Goal: Information Seeking & Learning: Learn about a topic

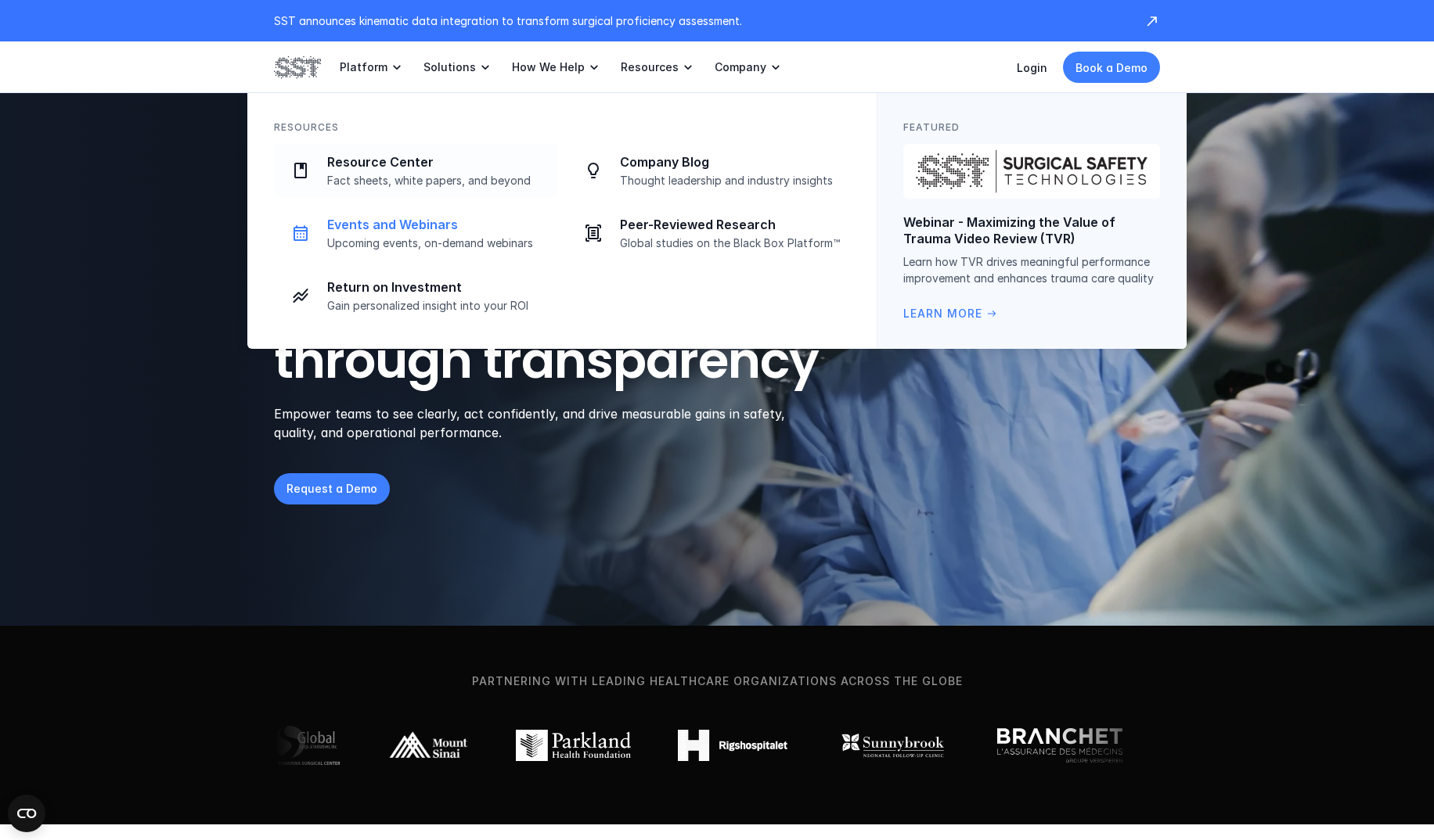
click at [381, 244] on p "Upcoming events, on-demand webinars" at bounding box center [437, 243] width 221 height 14
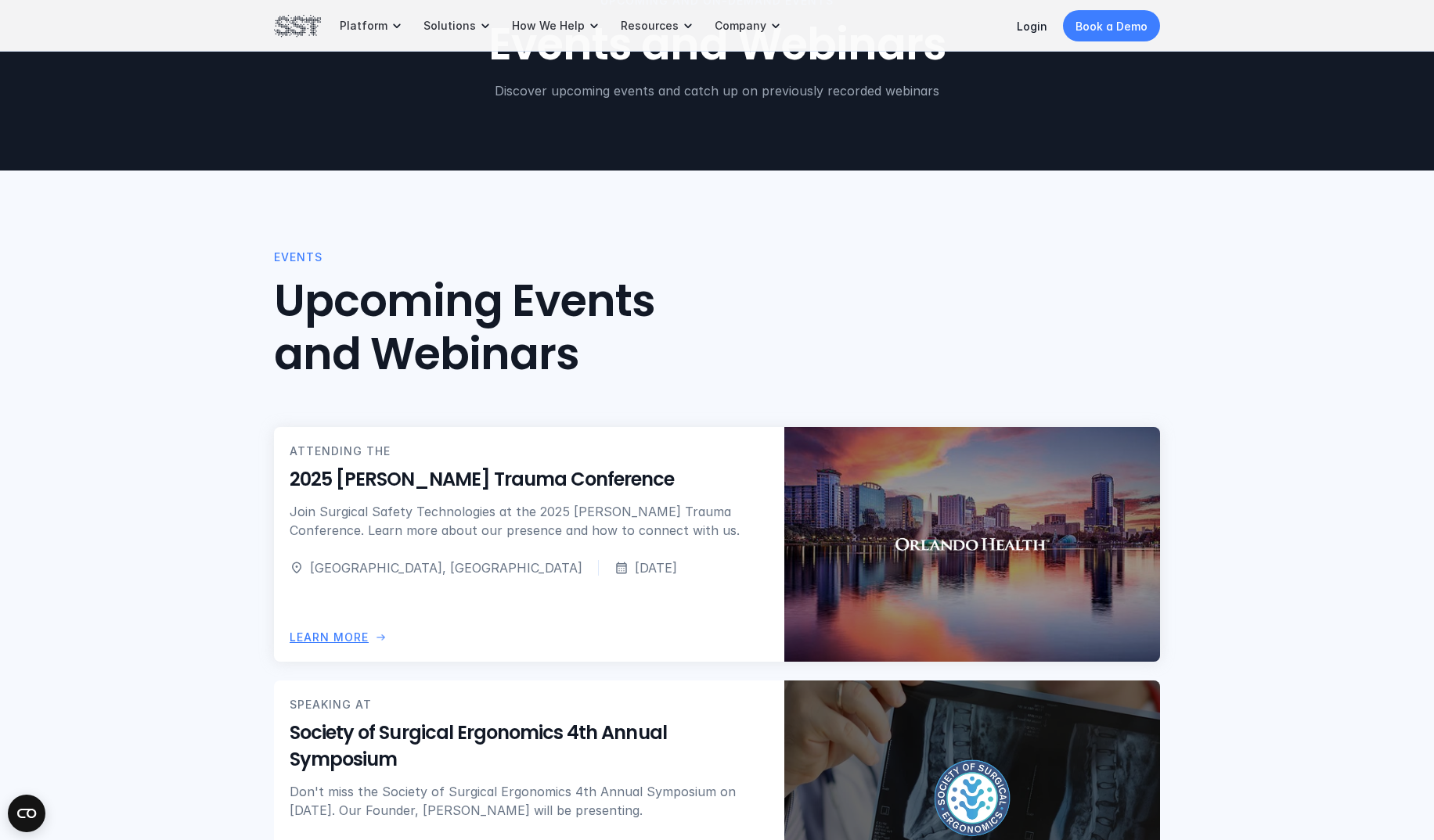
scroll to position [125, 0]
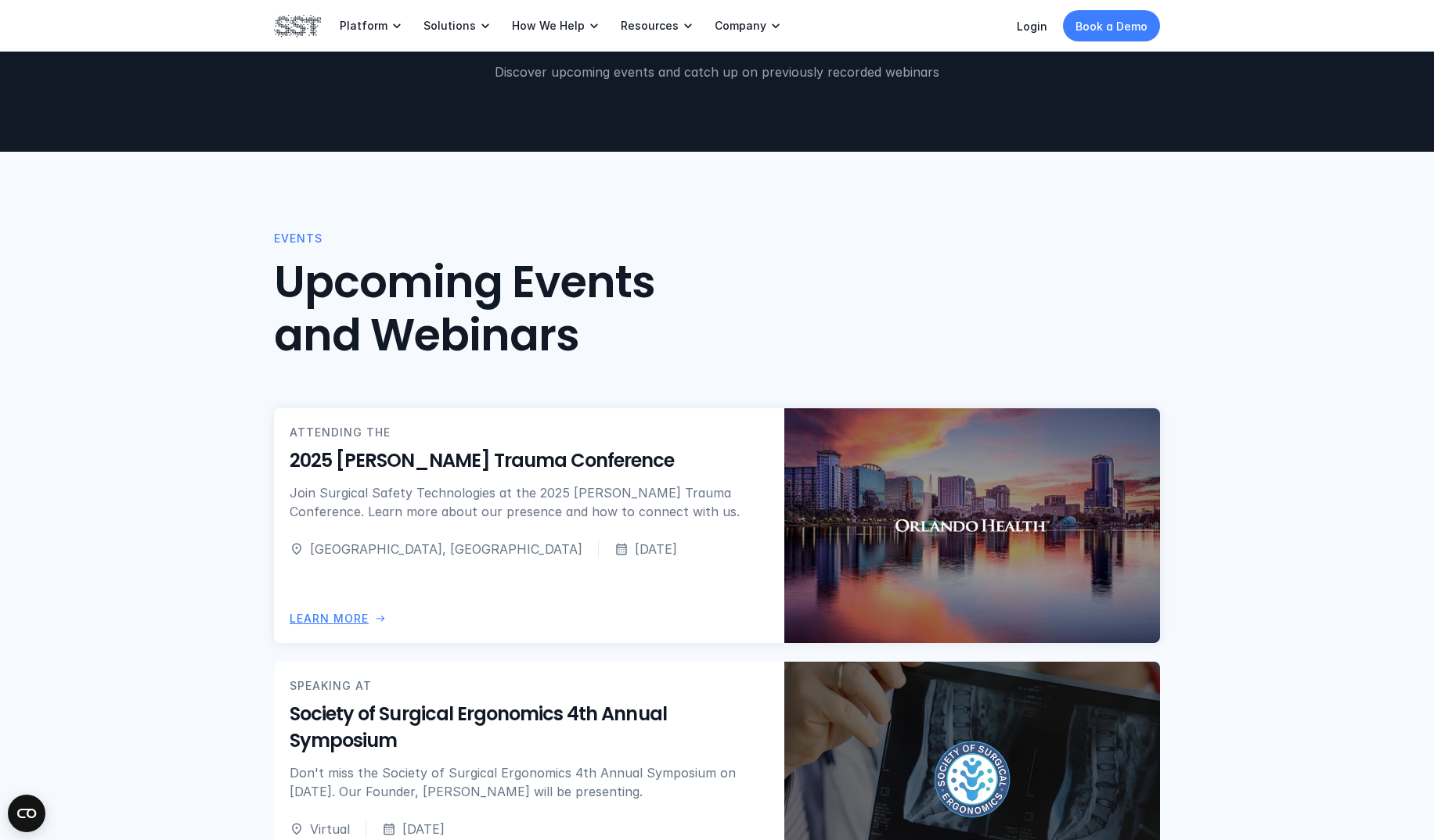
click at [492, 494] on p "Join Surgical Safety Technologies at the 2025 Nicholas Dellamonico Trauma Confe…" at bounding box center [530, 502] width 479 height 37
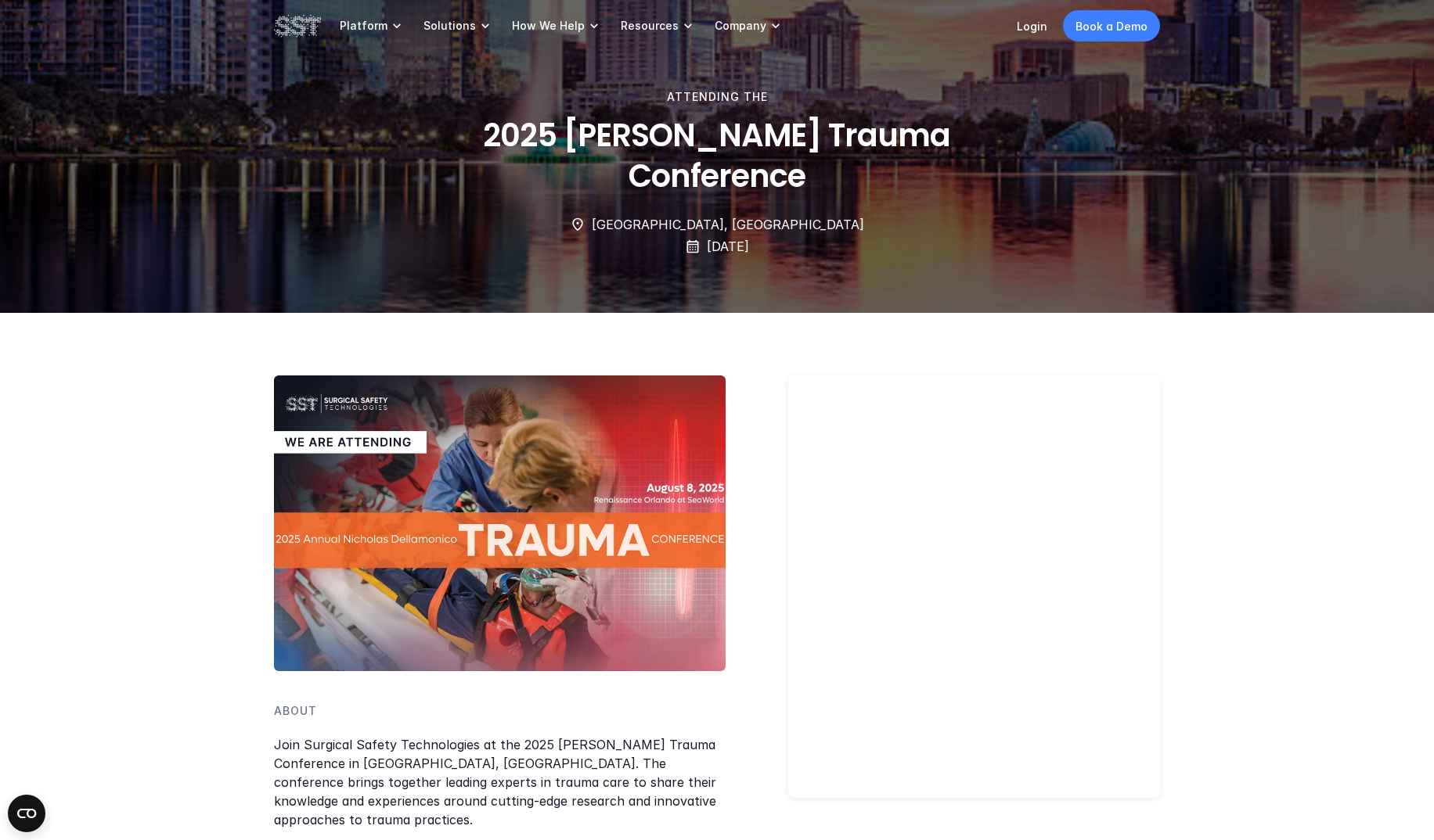
scroll to position [125, 0]
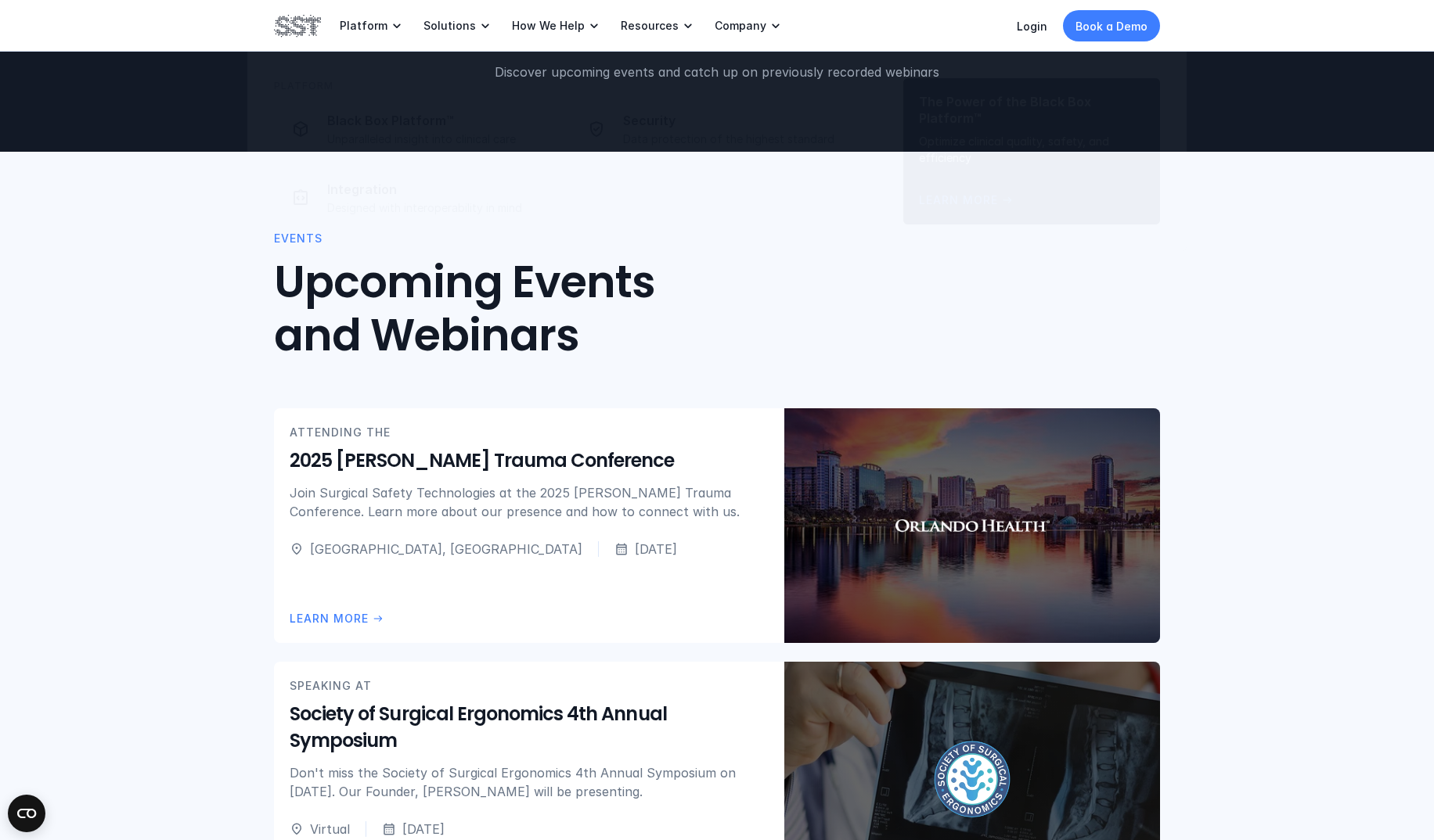
click at [308, 28] on img at bounding box center [298, 25] width 47 height 27
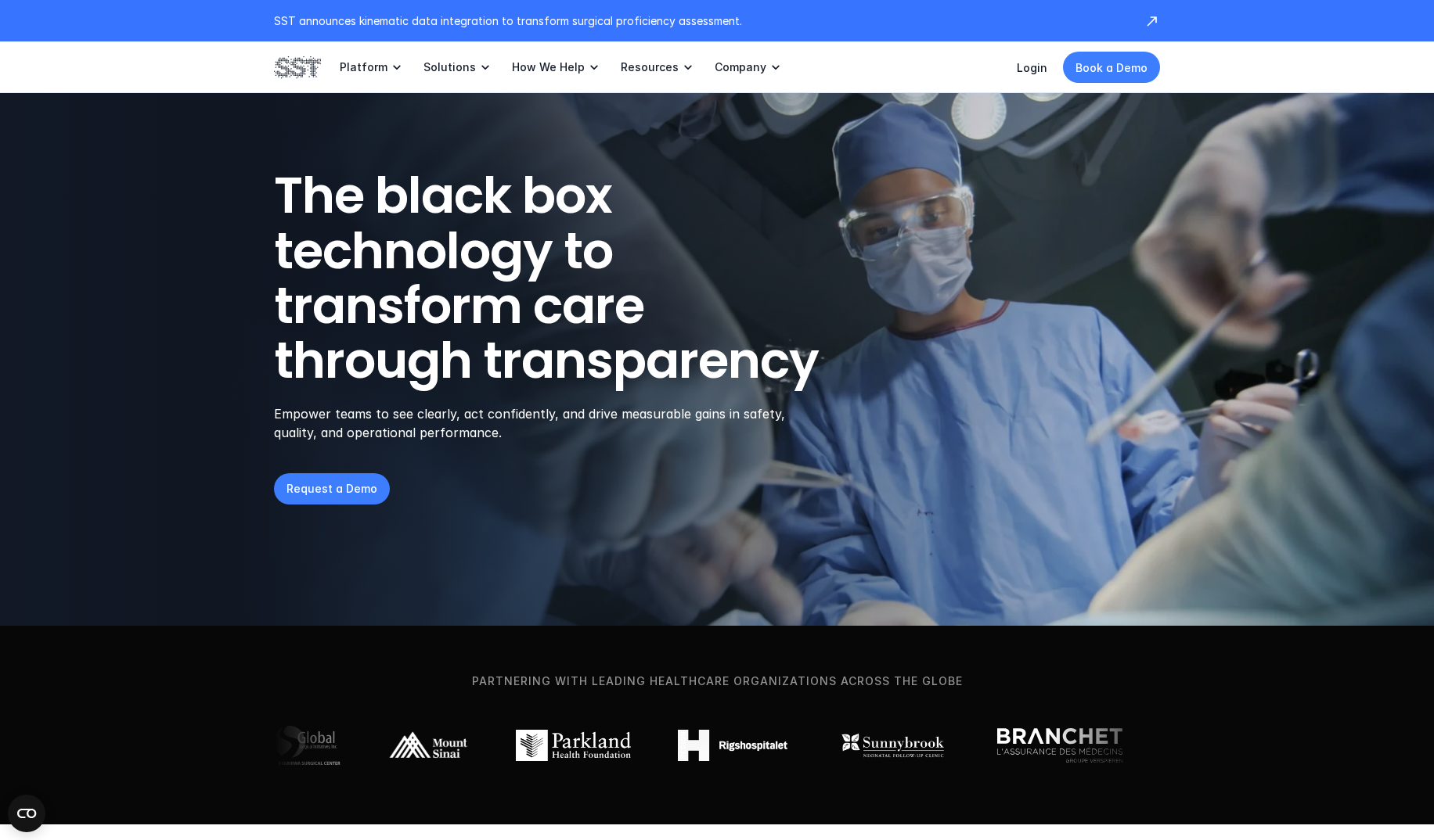
click at [314, 57] on img at bounding box center [298, 67] width 47 height 27
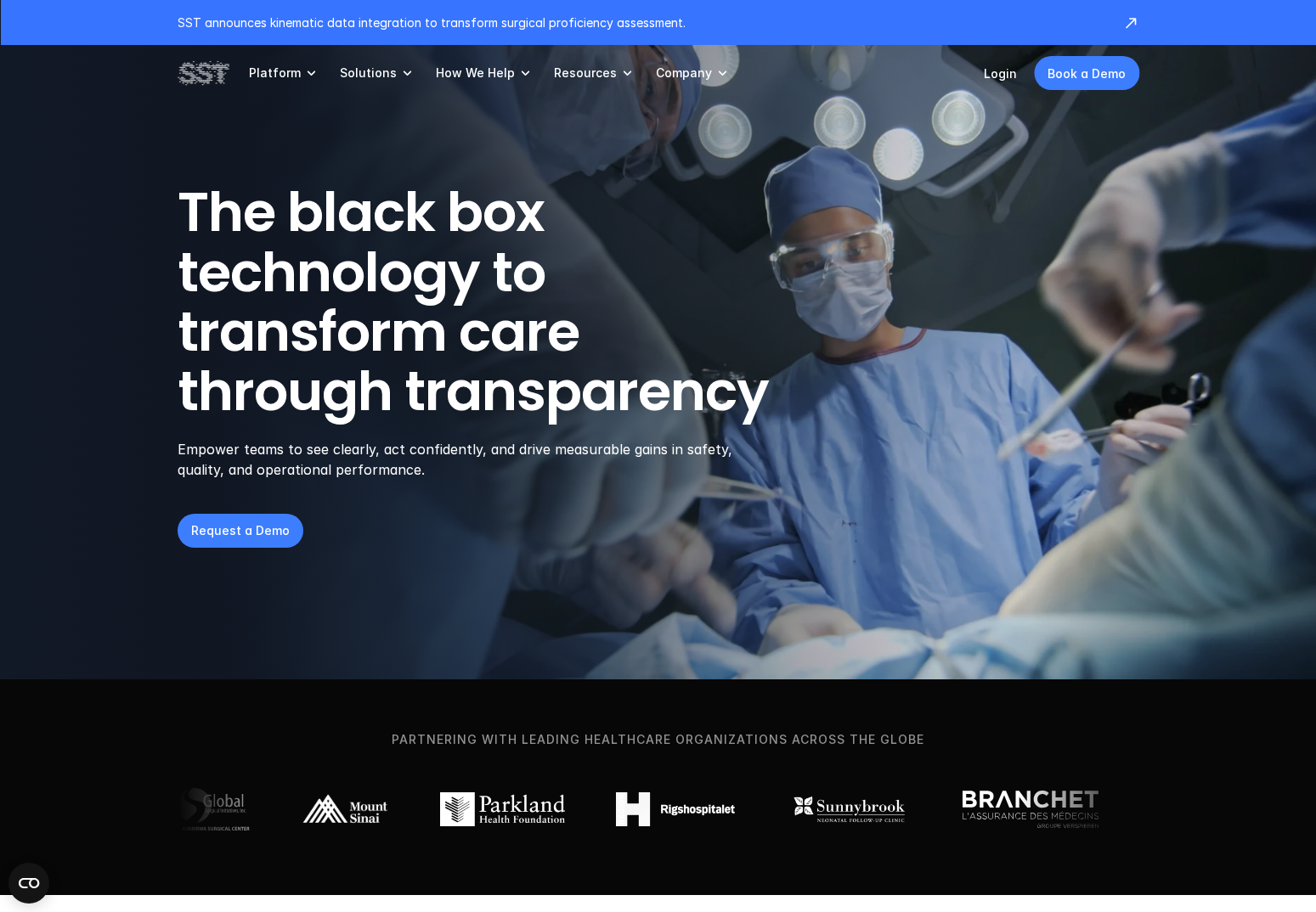
click at [586, 92] on link "Resources" at bounding box center [595, 73] width 82 height 56
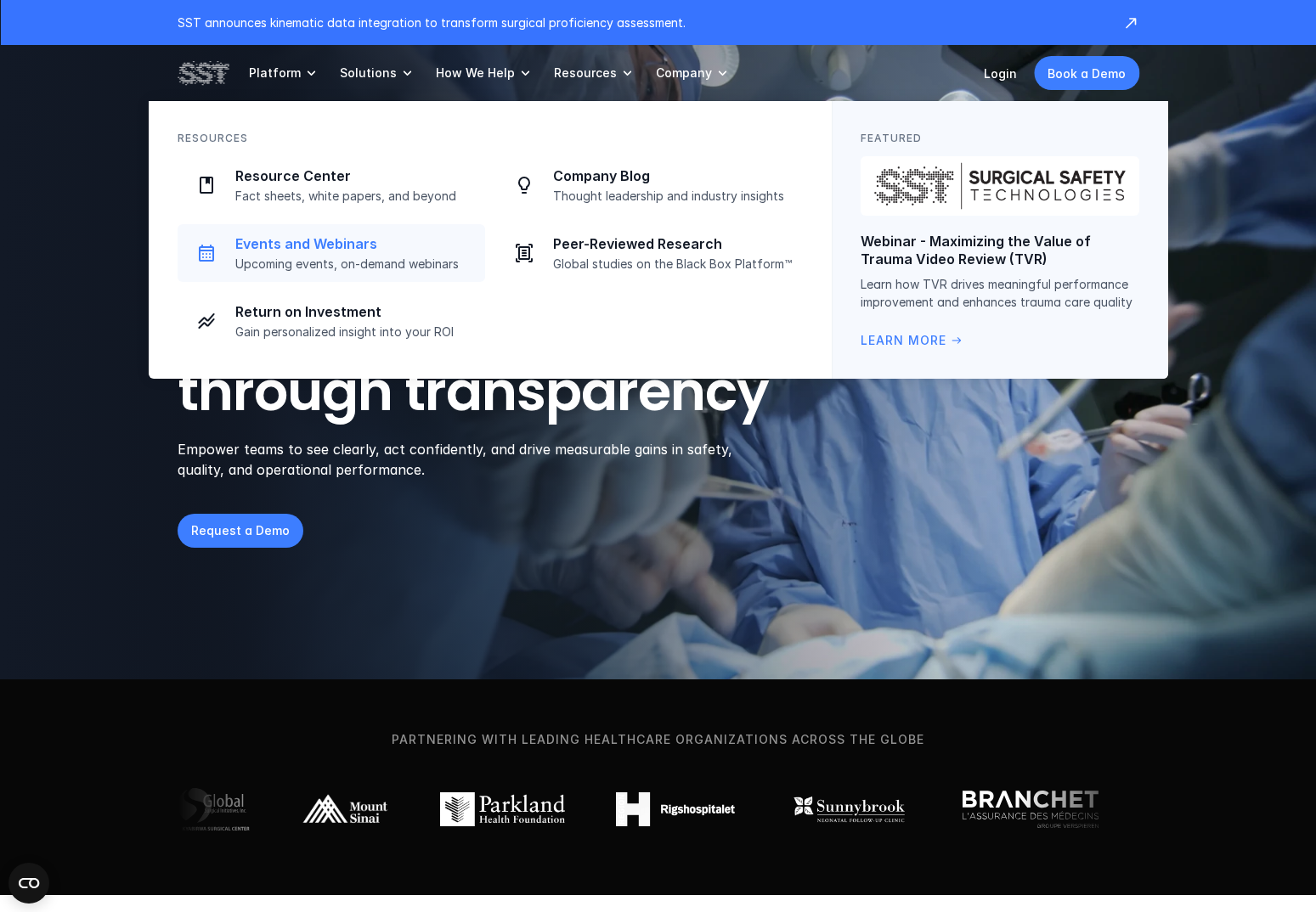
click at [296, 255] on div "Events and Webinars Upcoming events, on-demand webinars" at bounding box center [355, 254] width 240 height 37
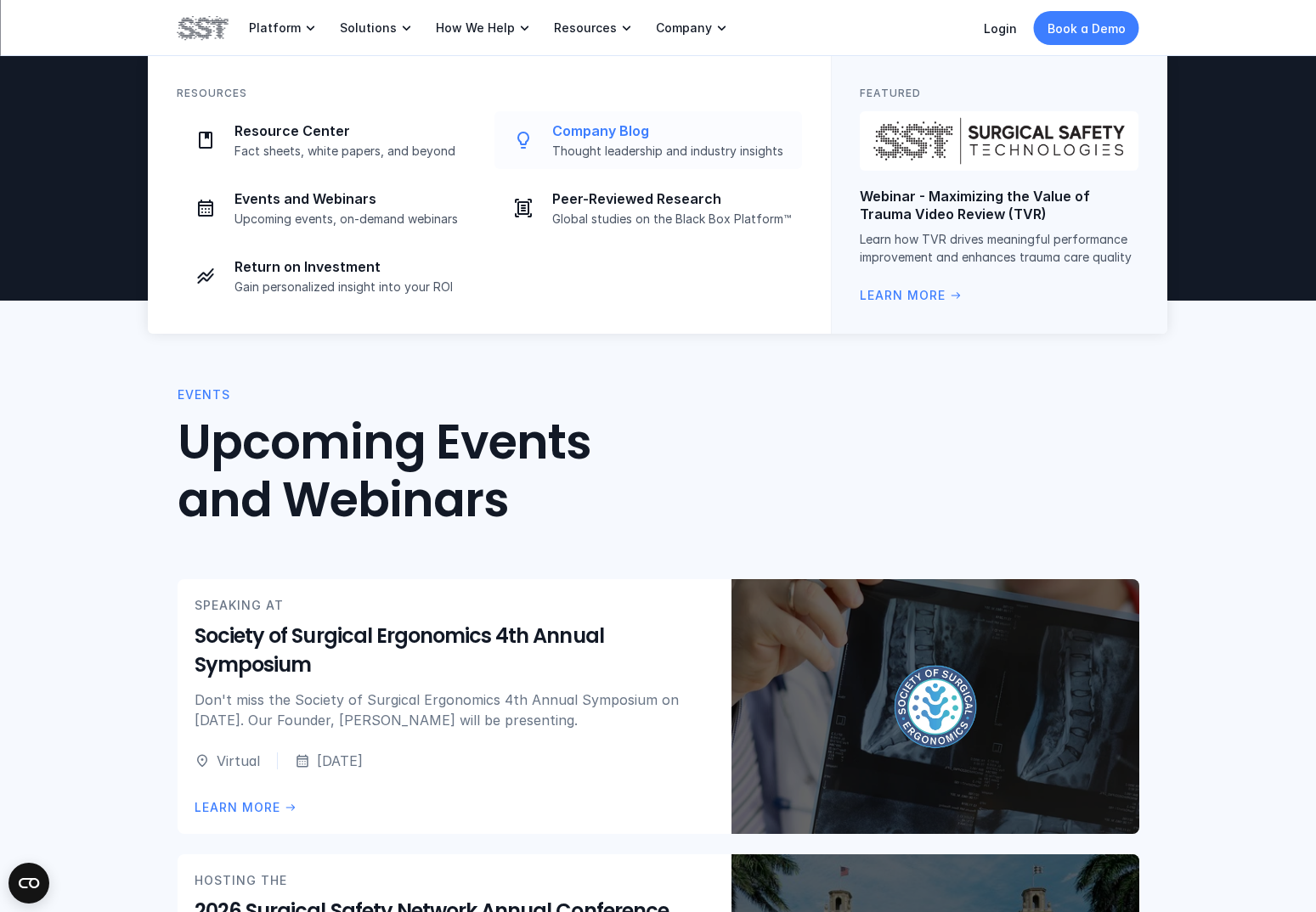
click at [576, 139] on div "Company Blog Thought leadership and industry insights" at bounding box center [672, 140] width 240 height 37
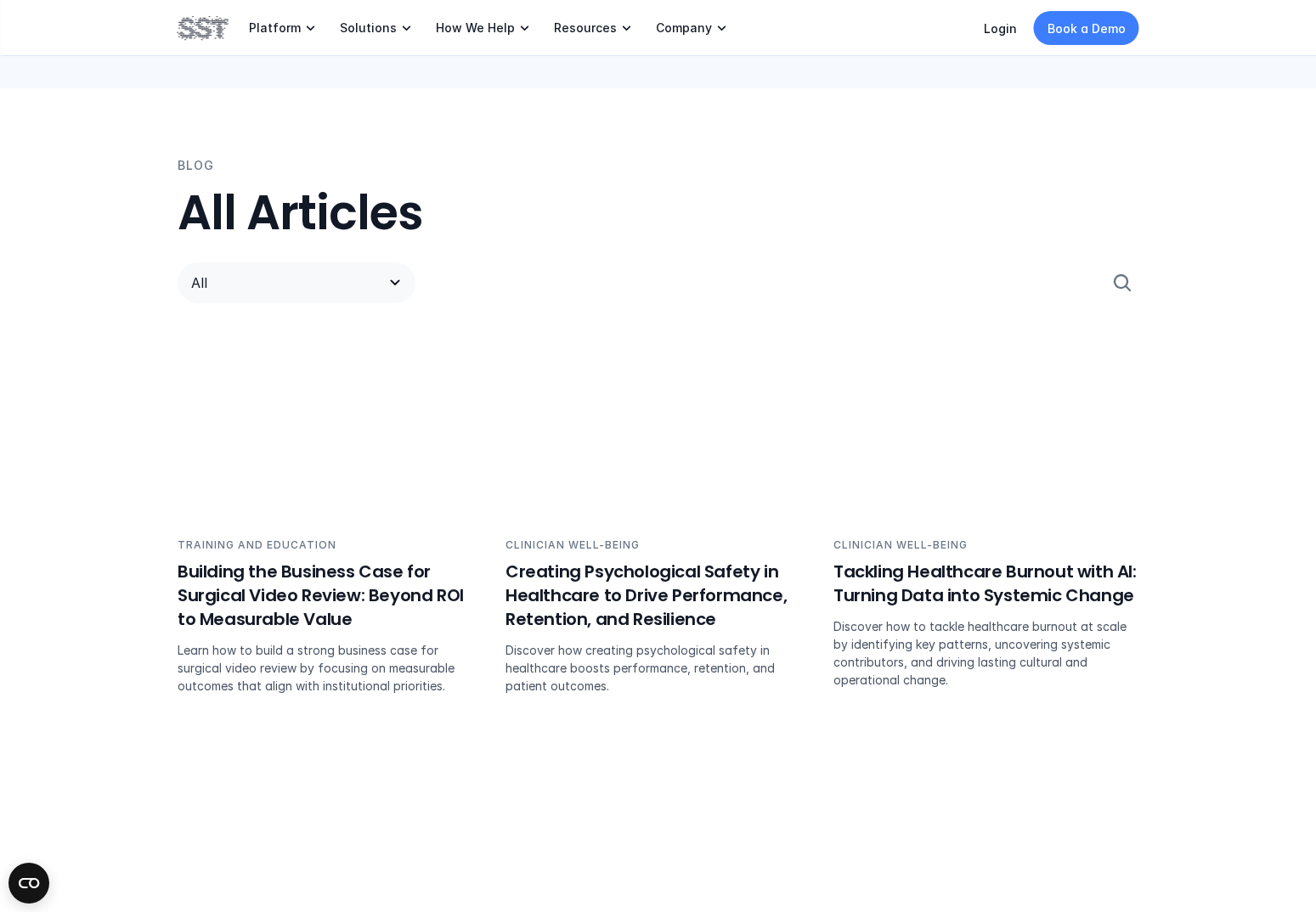
scroll to position [1013, 0]
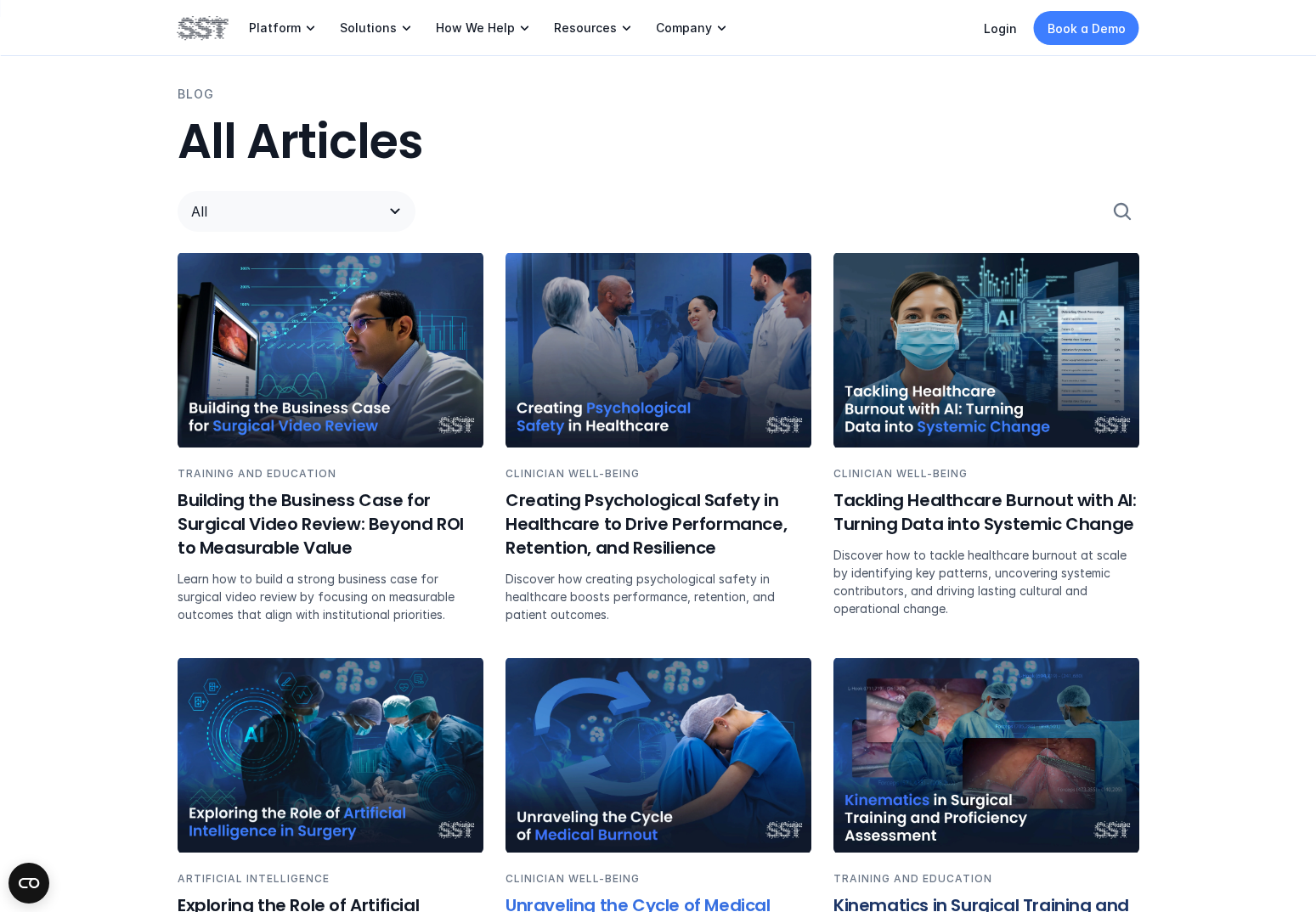
drag, startPoint x: 645, startPoint y: 713, endPoint x: 930, endPoint y: 719, distance: 285.1
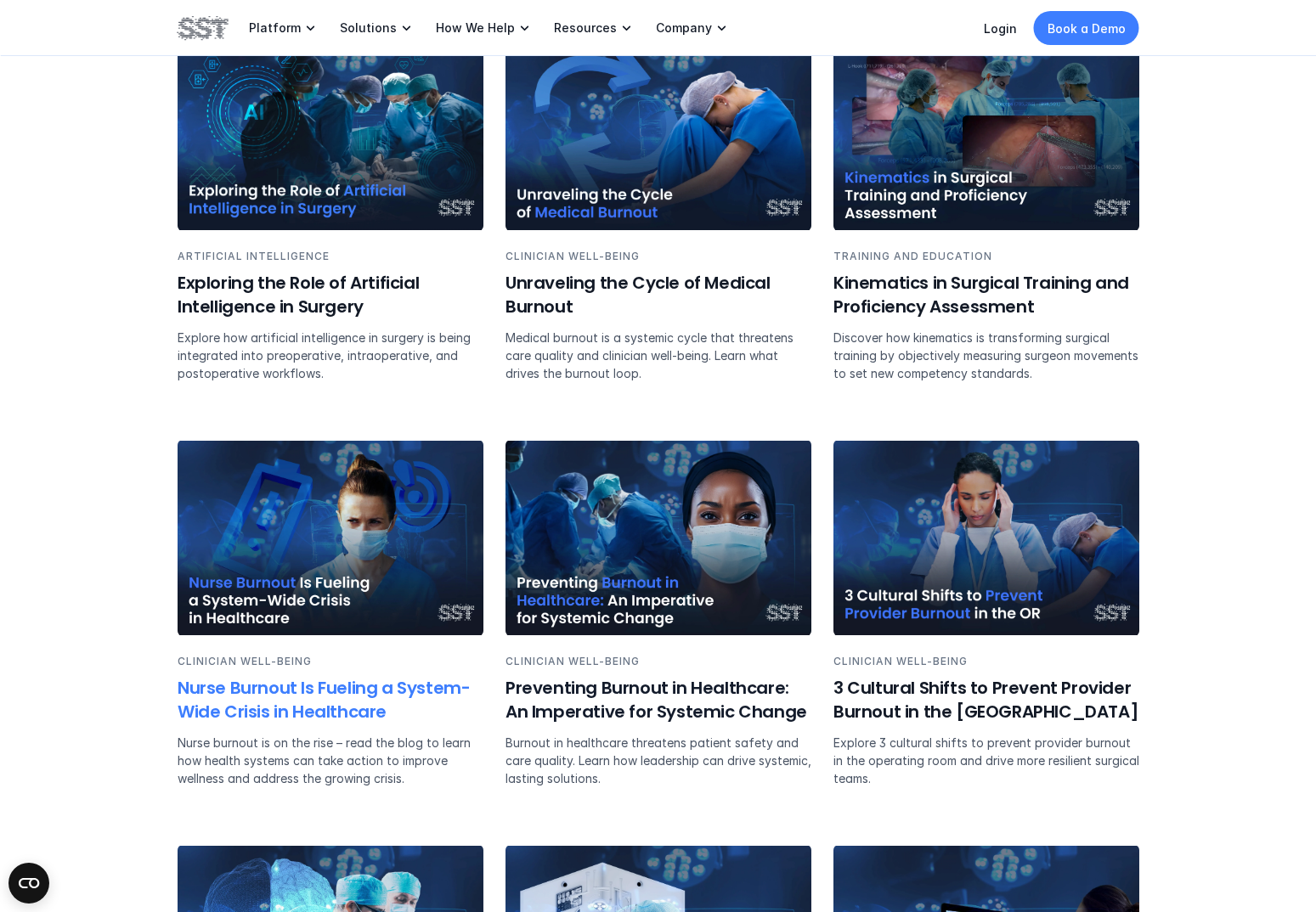
scroll to position [1640, 0]
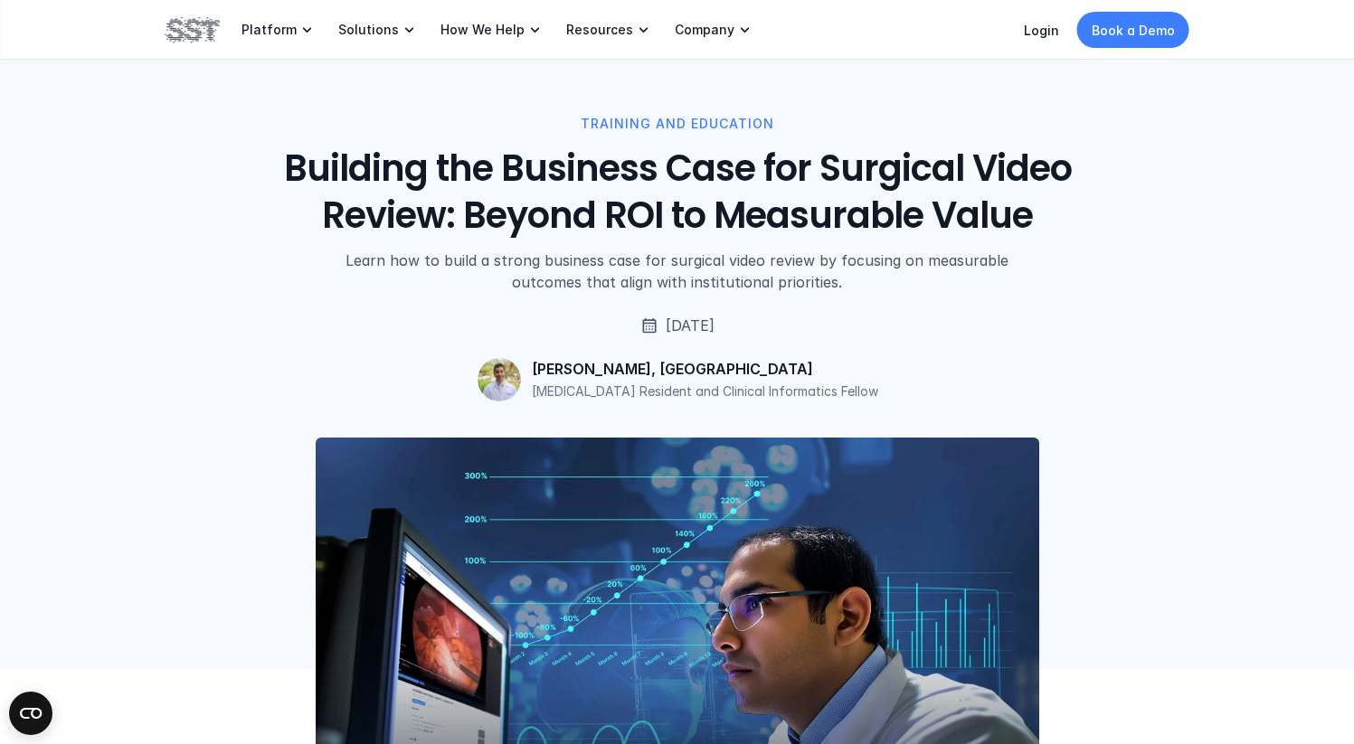
drag, startPoint x: 1202, startPoint y: 741, endPoint x: 1202, endPoint y: 751, distance: 9.9
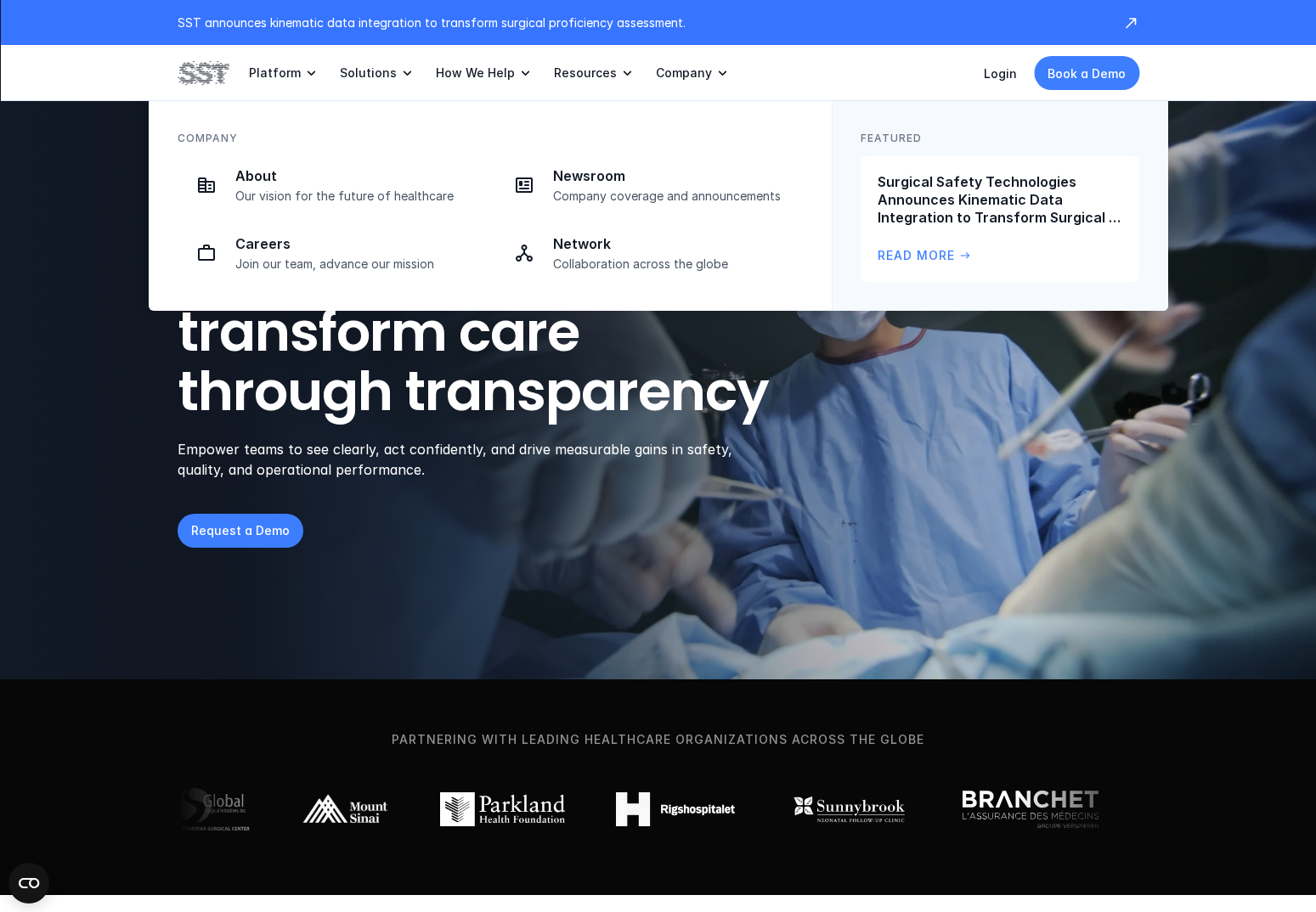
click at [333, 152] on div "Company About Our vision for the future of healthcare Newsroom Company coverage…" at bounding box center [489, 206] width 683 height 209
click at [314, 189] on p "Our vision for the future of healthcare" at bounding box center [355, 196] width 240 height 15
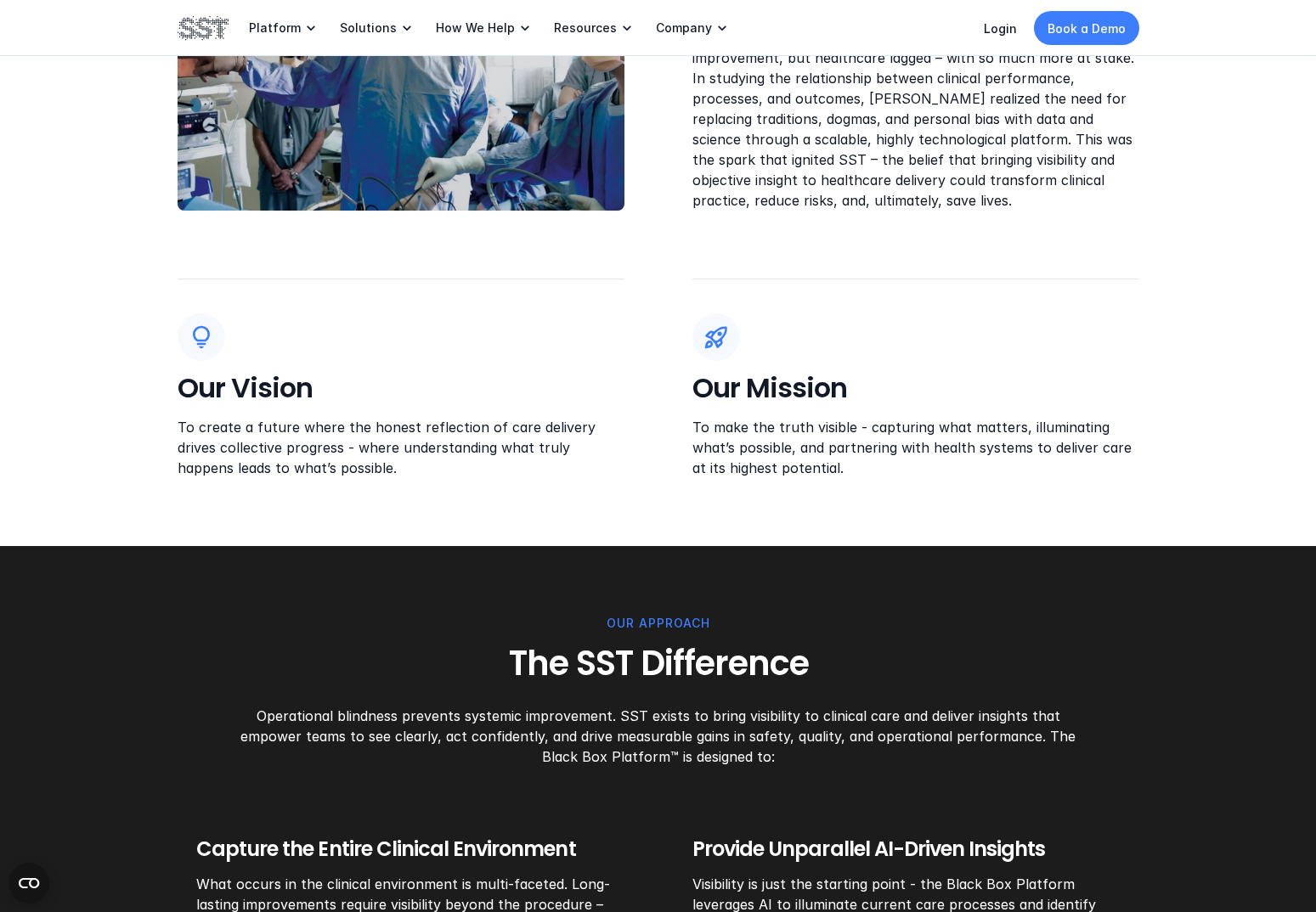
scroll to position [301, 0]
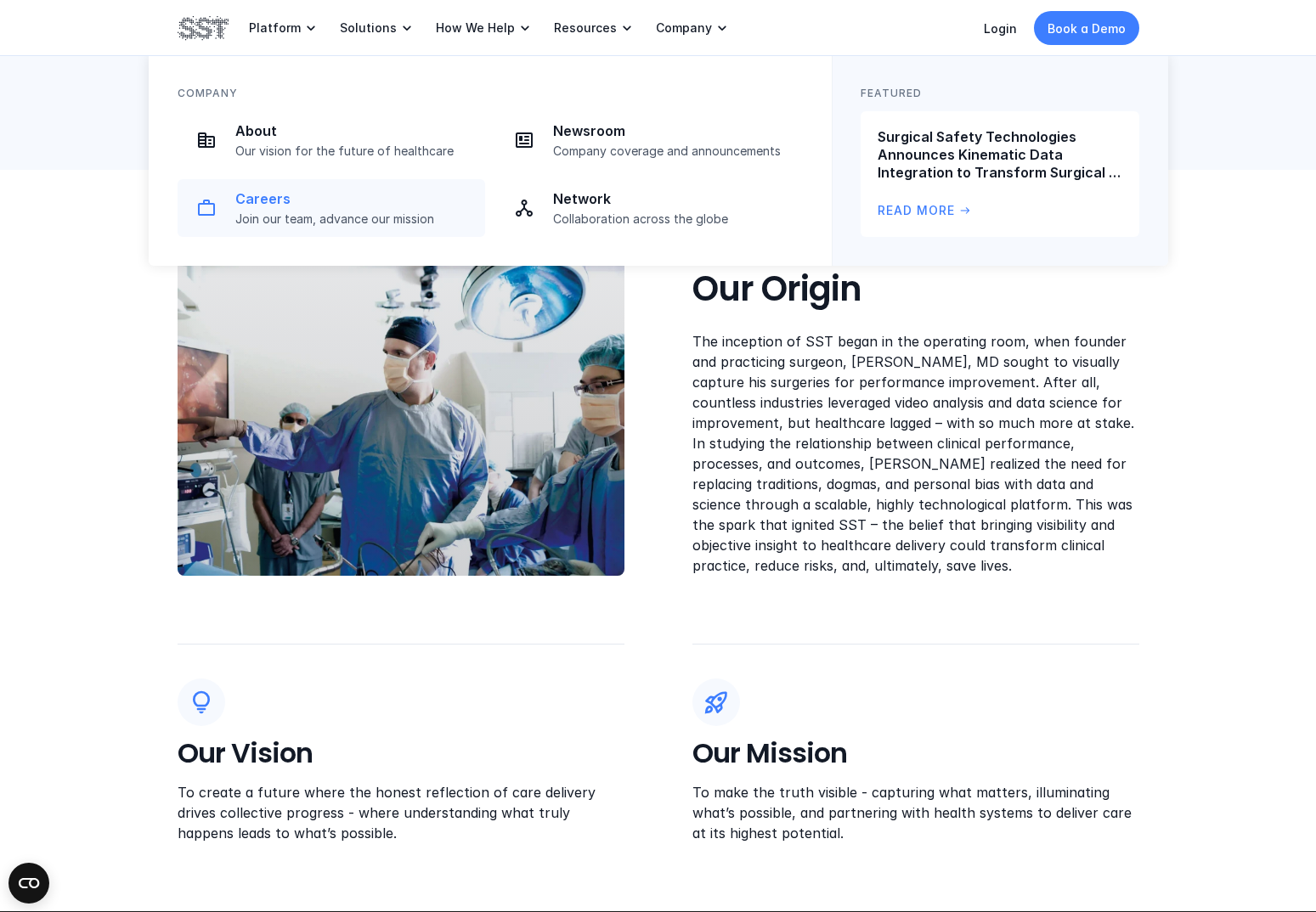
click at [355, 211] on p "Join our team, advance our mission" at bounding box center [355, 219] width 240 height 15
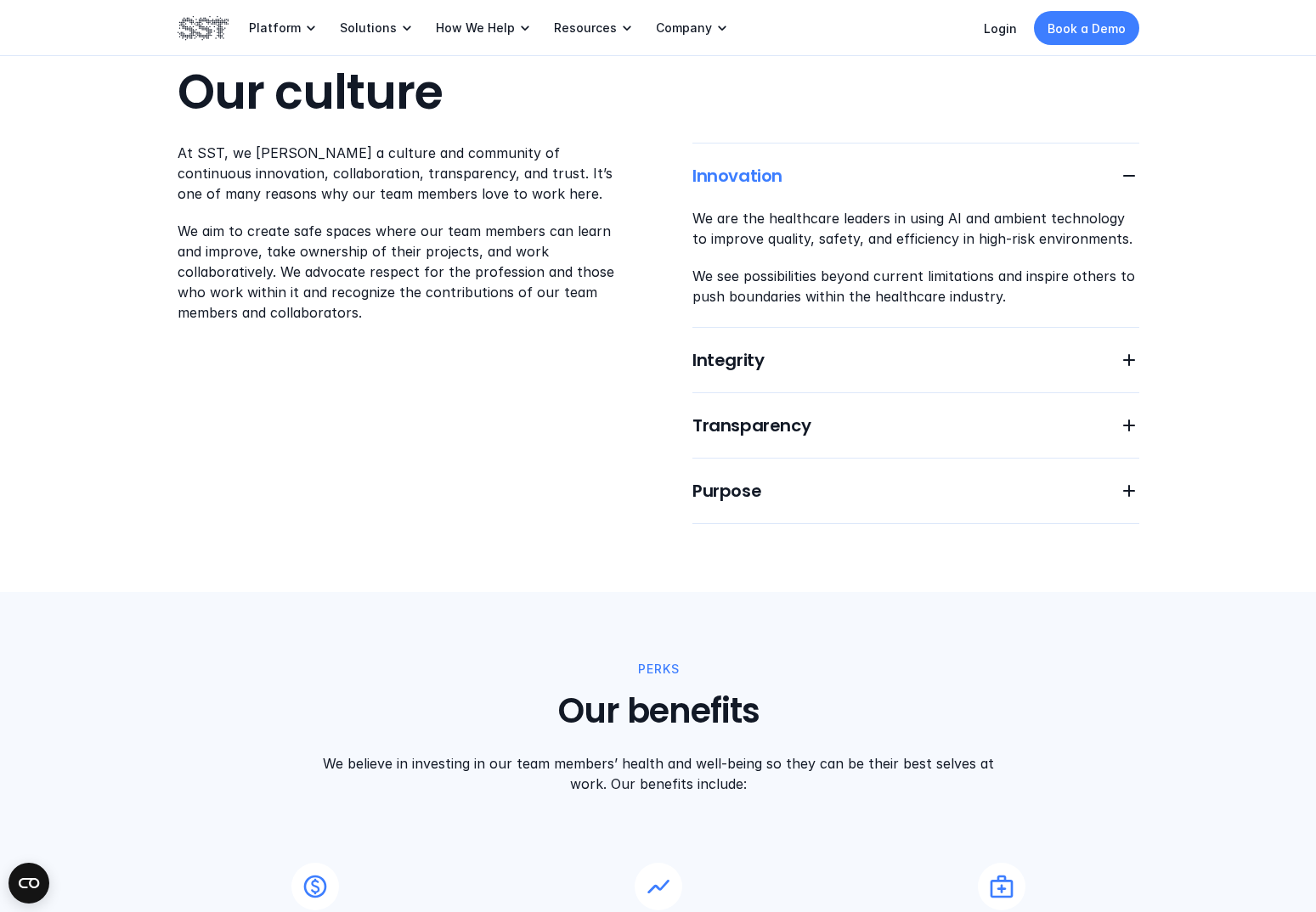
scroll to position [909, 0]
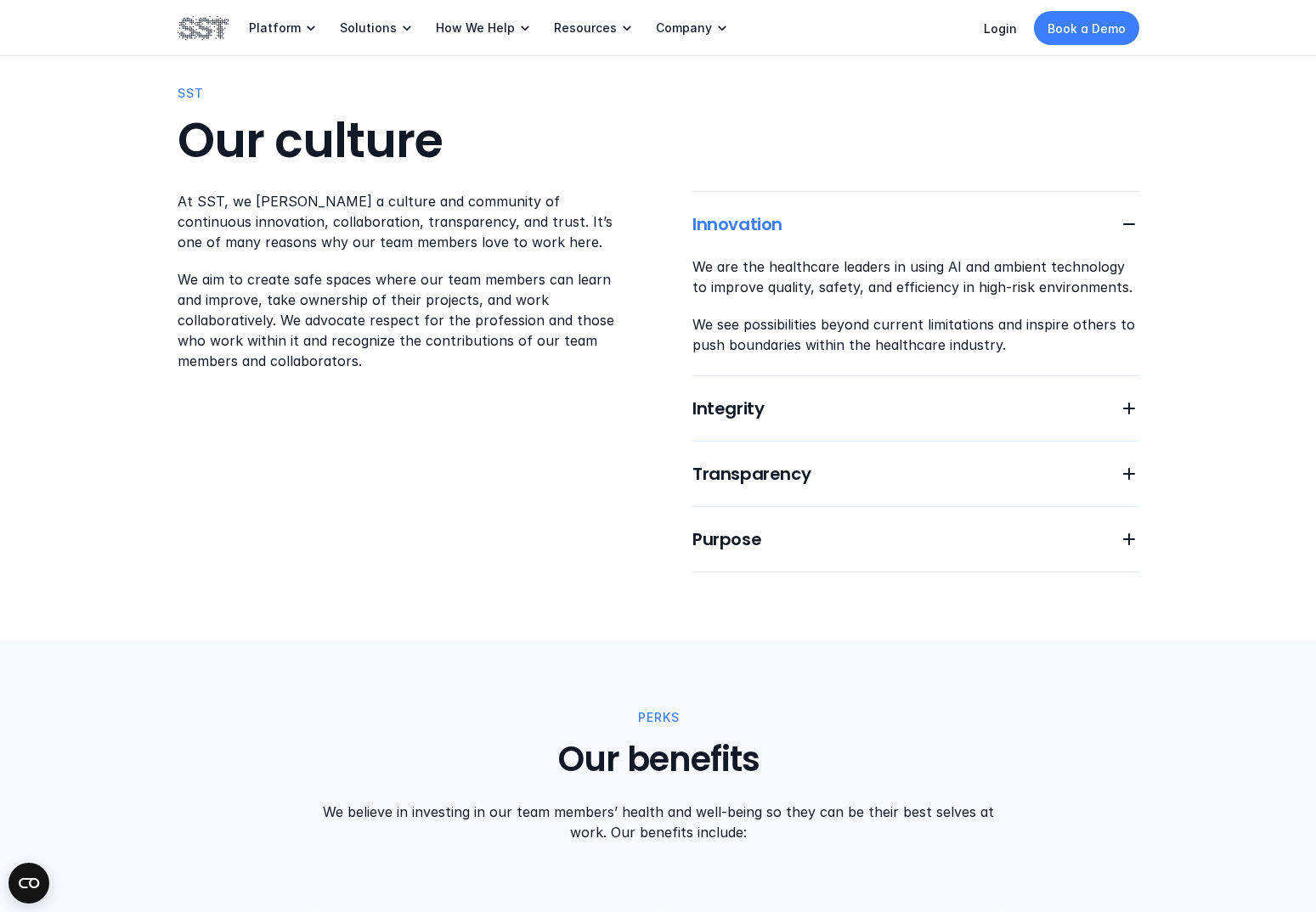
click at [227, 20] on img at bounding box center [203, 27] width 51 height 29
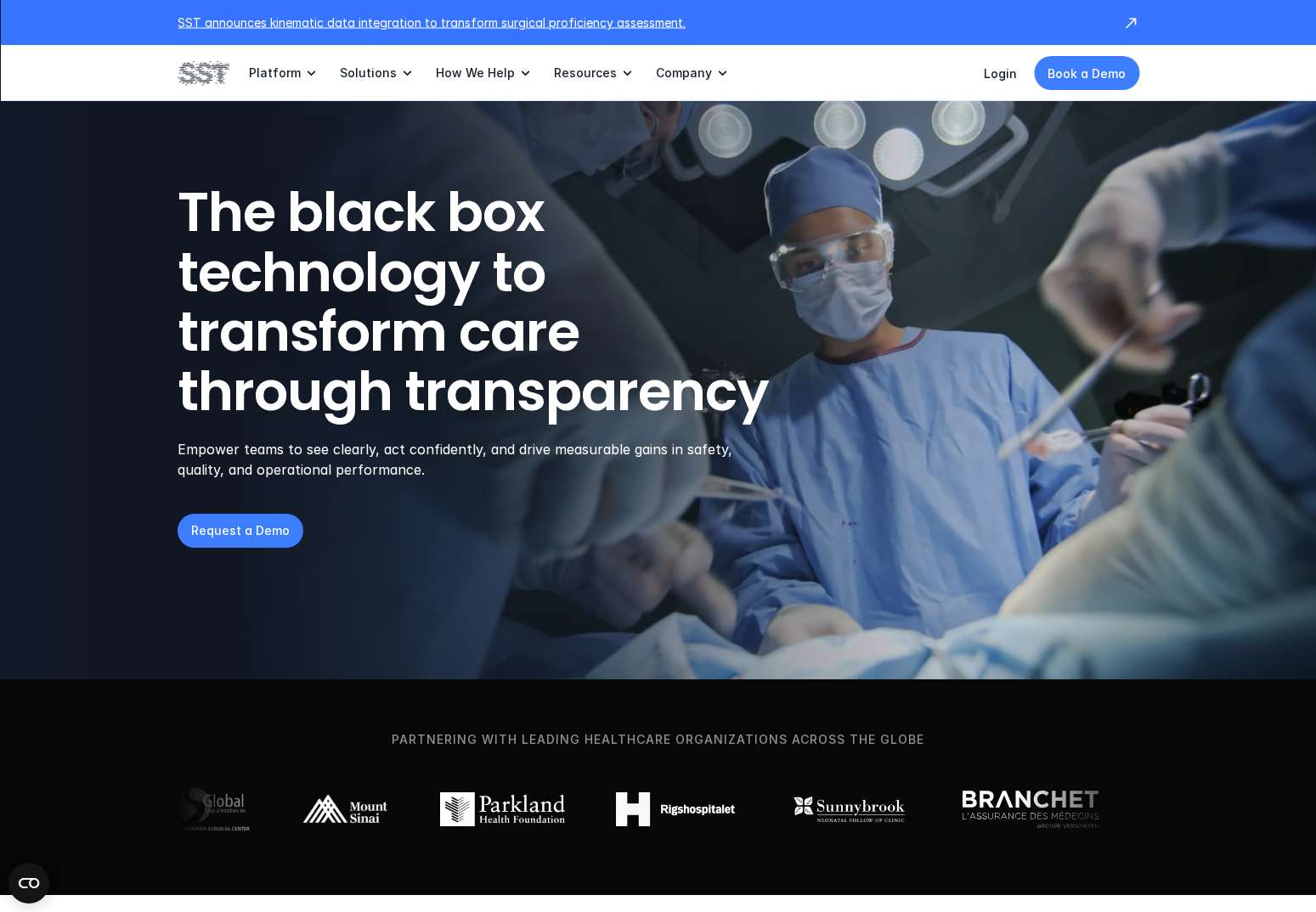
click at [218, 23] on p "SST announces kinematic data integration to transform surgical proficiency asse…" at bounding box center [642, 22] width 928 height 18
